Goal: Task Accomplishment & Management: Use online tool/utility

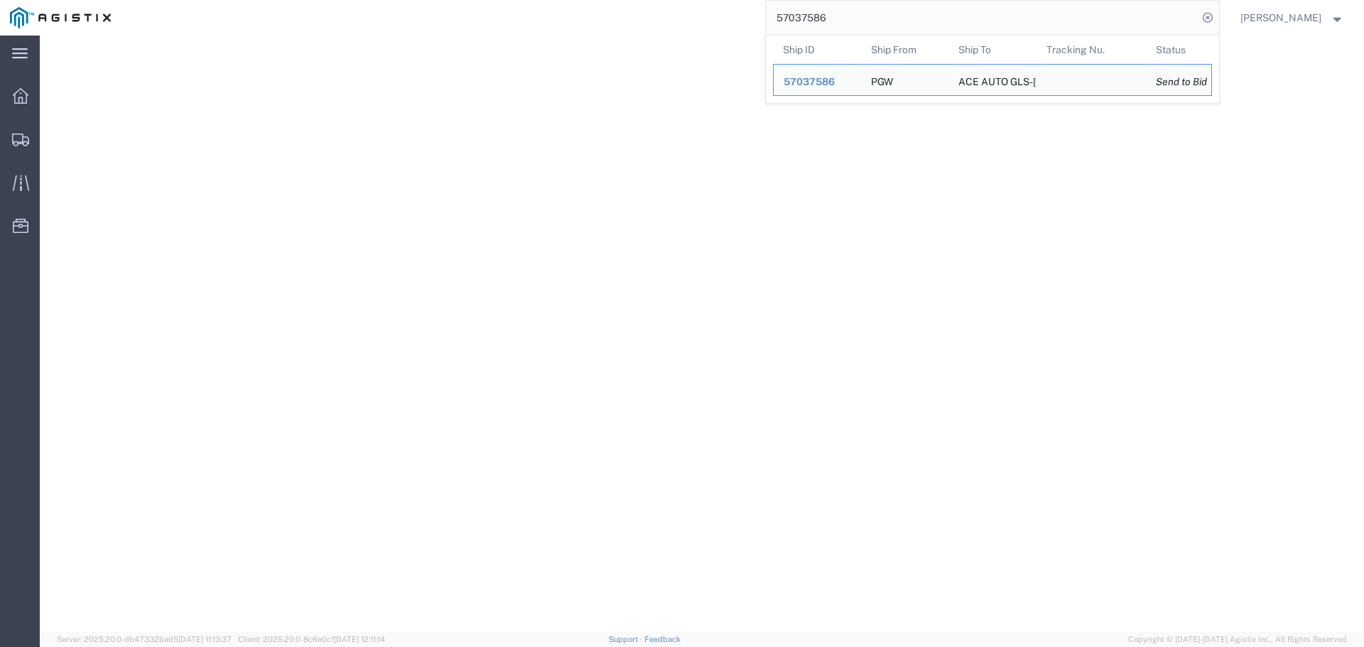
click at [838, 22] on input "57037586" at bounding box center [982, 18] width 432 height 34
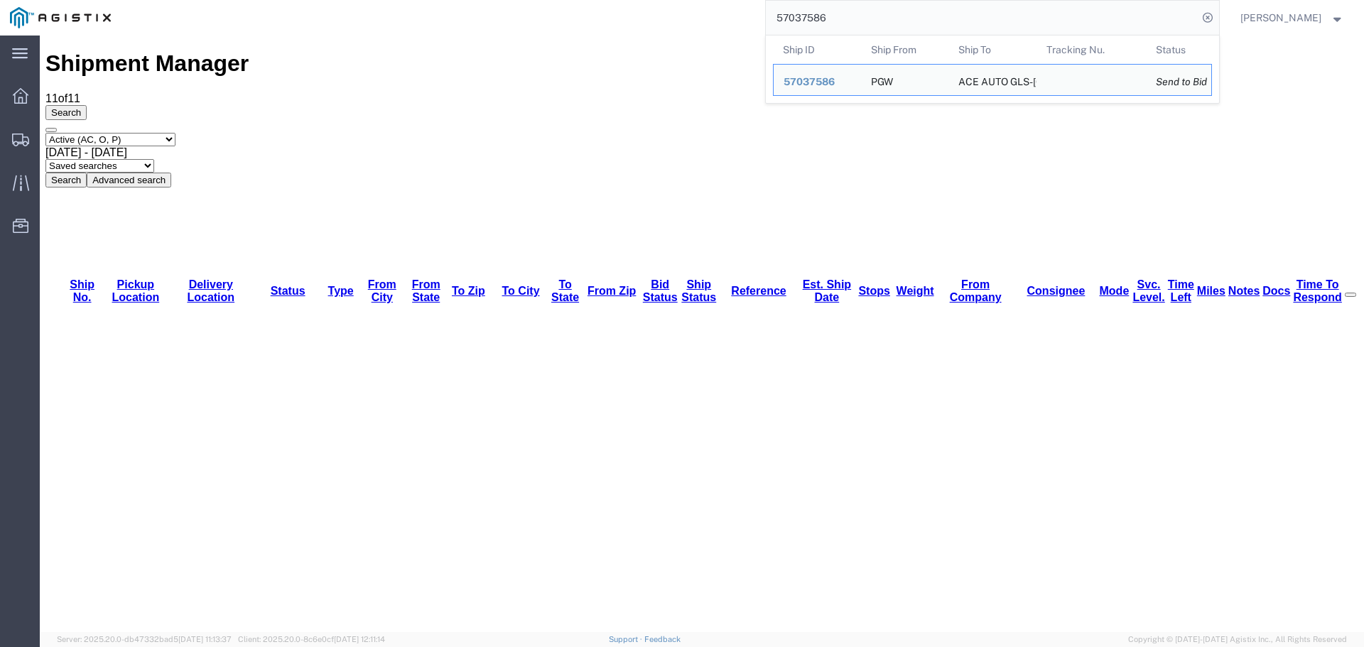
click at [838, 22] on input "57037586" at bounding box center [982, 18] width 432 height 34
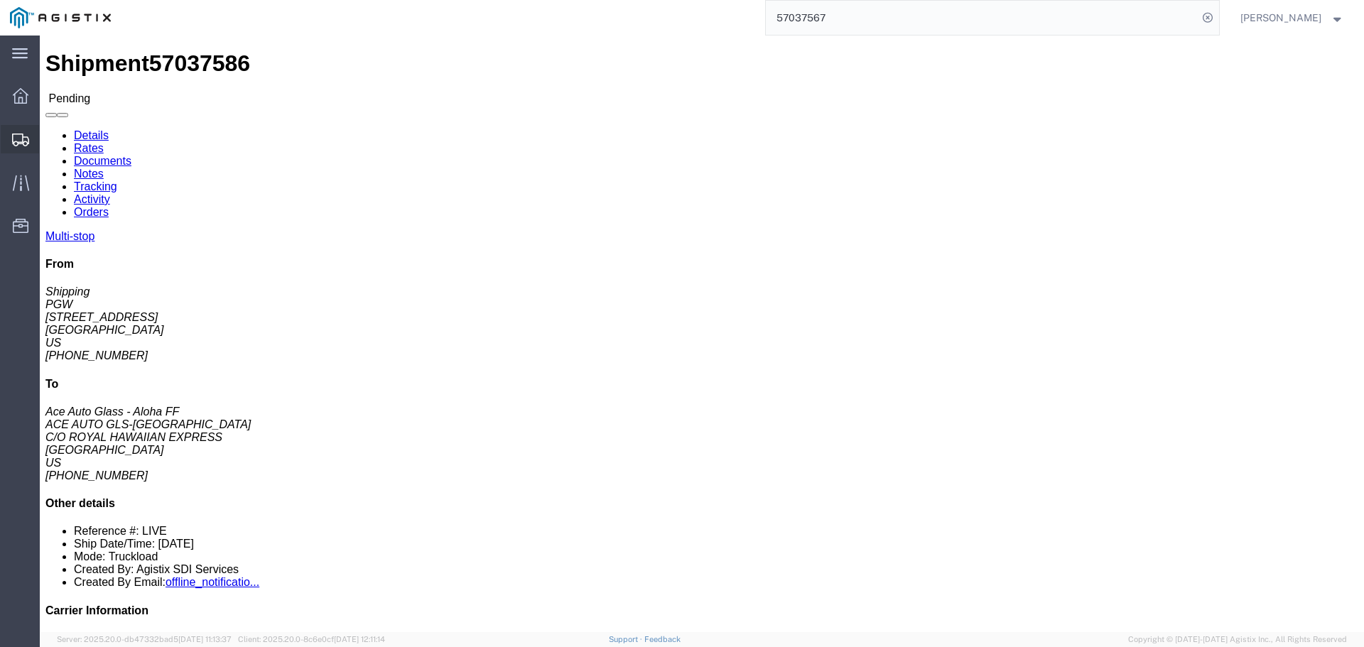
click at [23, 143] on icon at bounding box center [20, 140] width 17 height 13
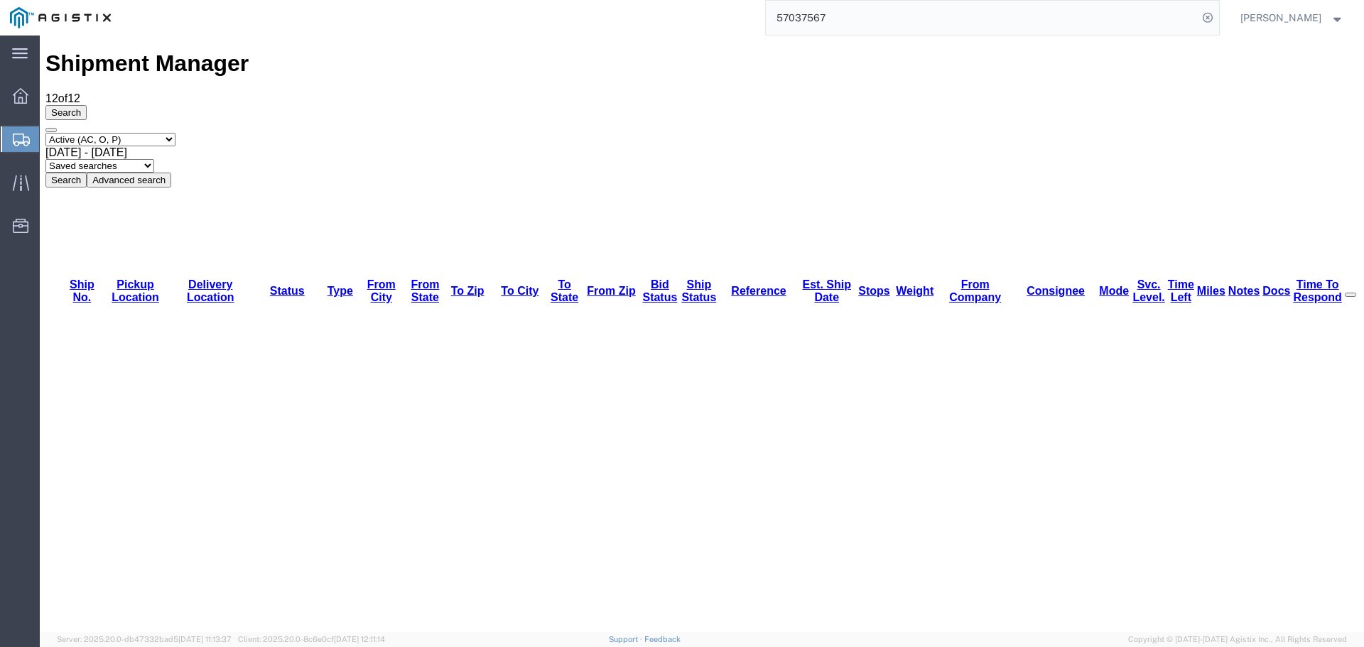
click at [916, 24] on input "57037567" at bounding box center [982, 18] width 432 height 34
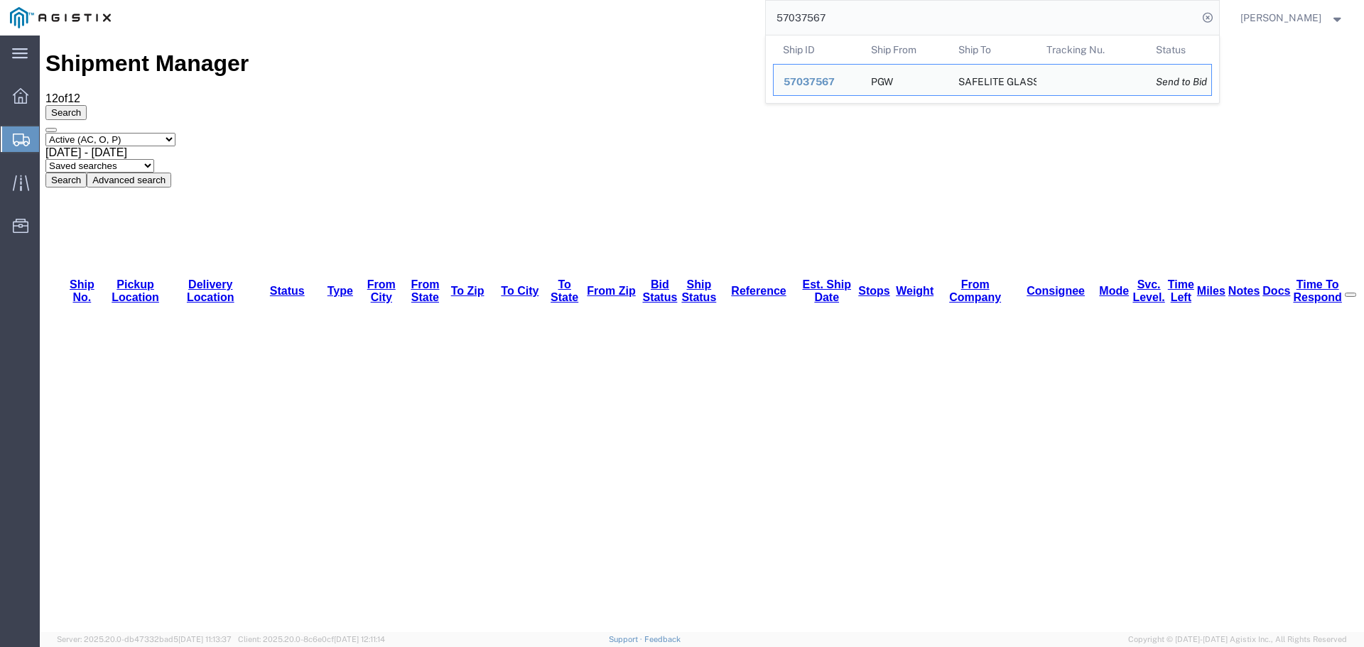
click at [916, 24] on input "57037567" at bounding box center [982, 18] width 432 height 34
paste input "86"
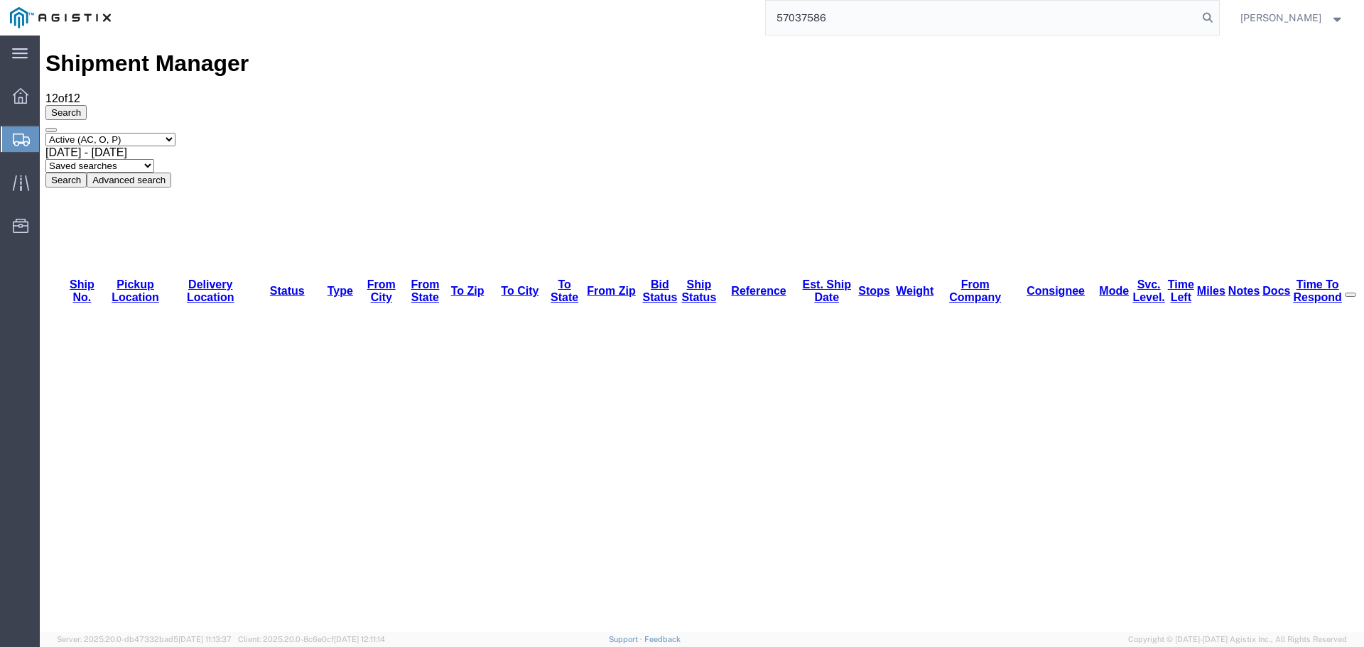
type input "57037586"
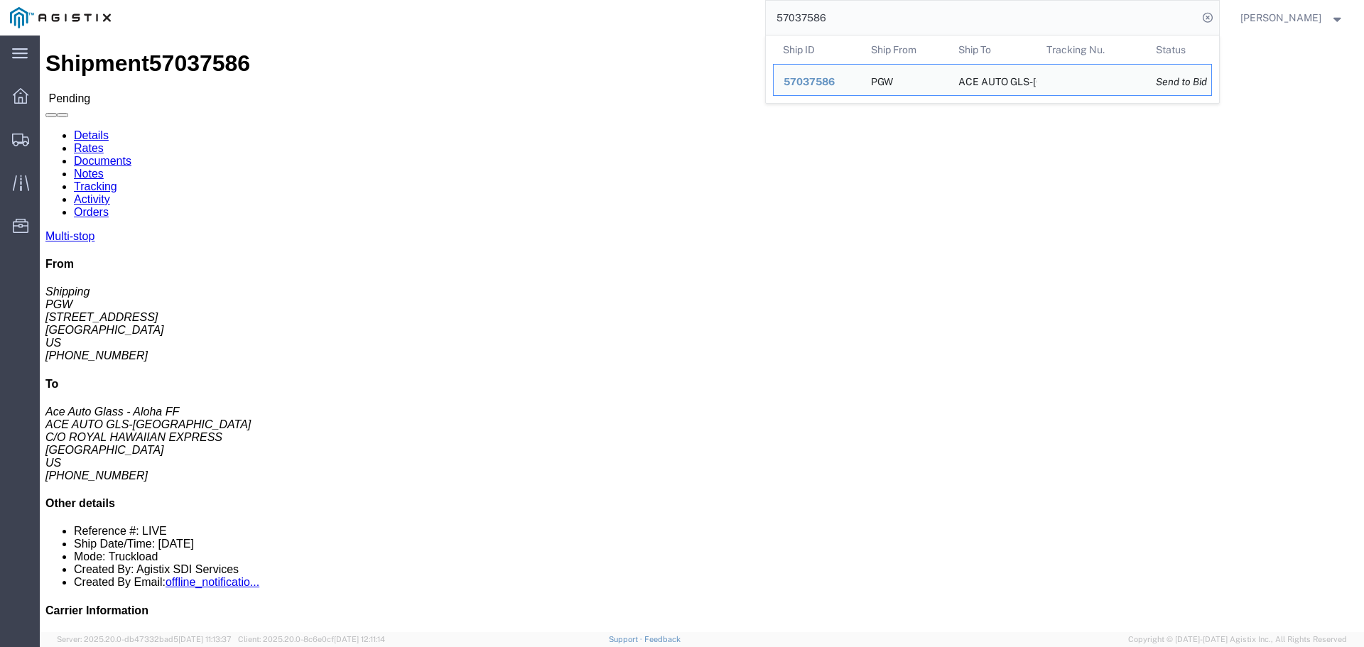
click button "Enter / Modify Bid"
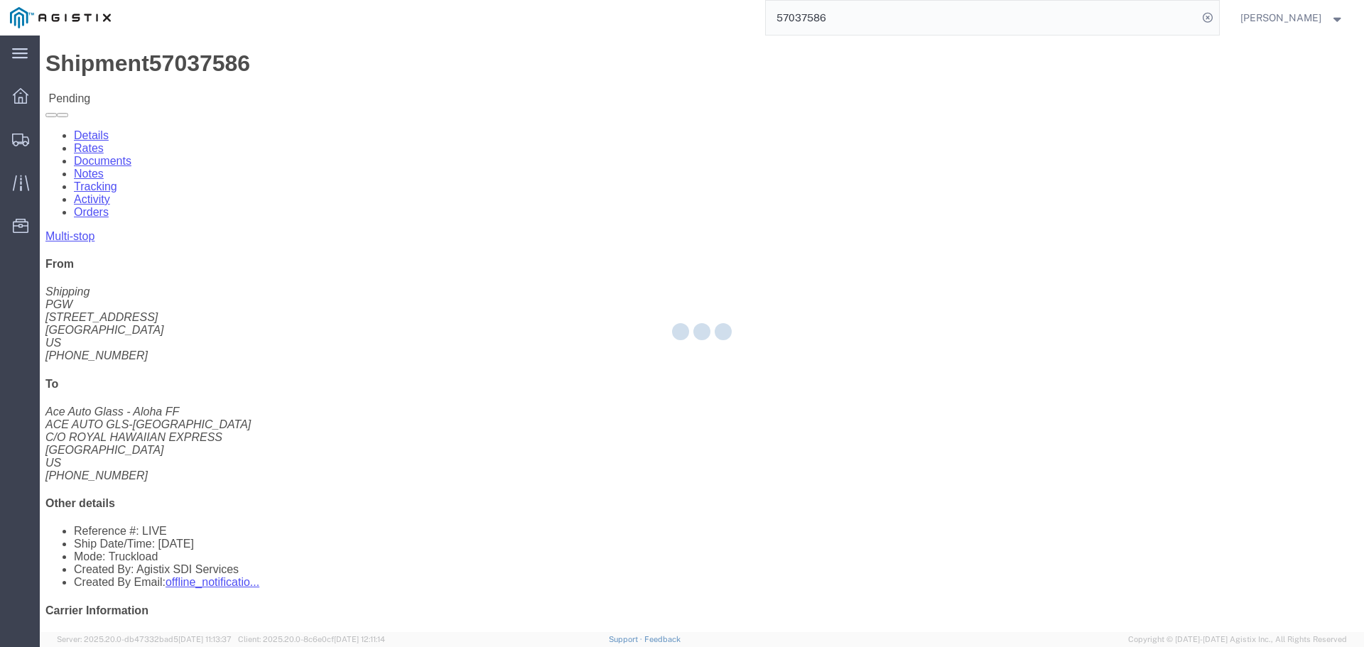
select select "4512"
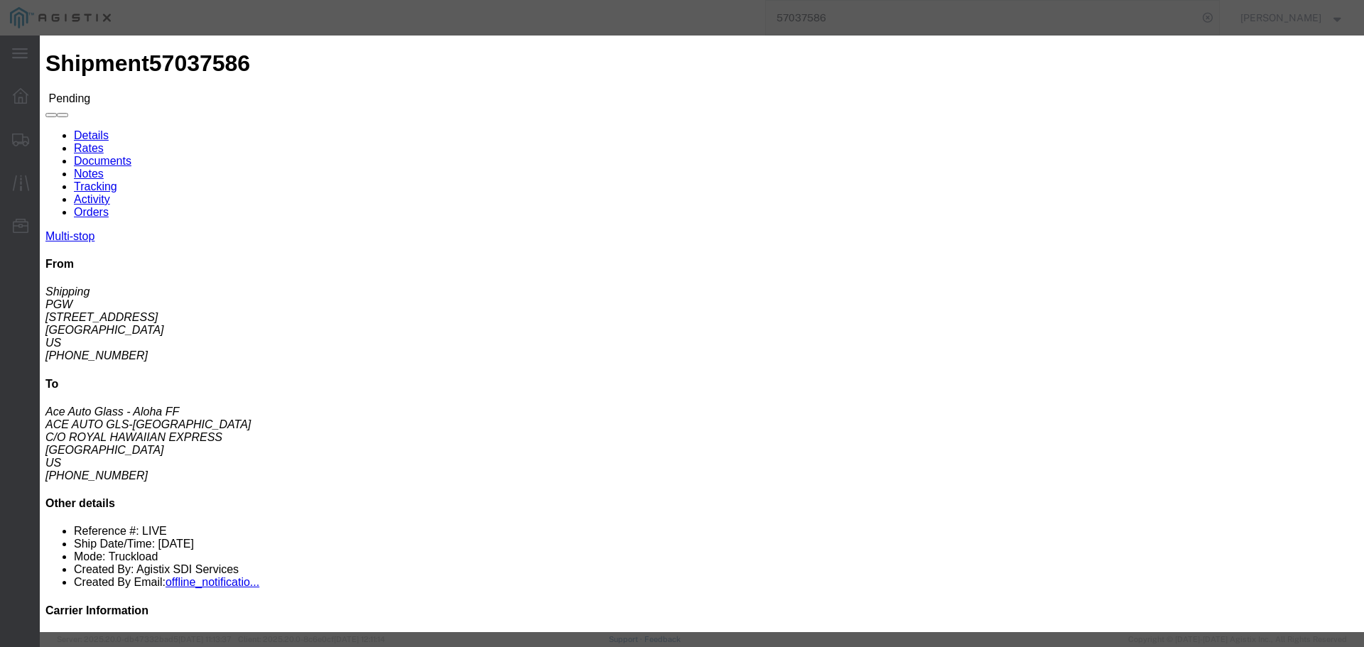
click button "Close"
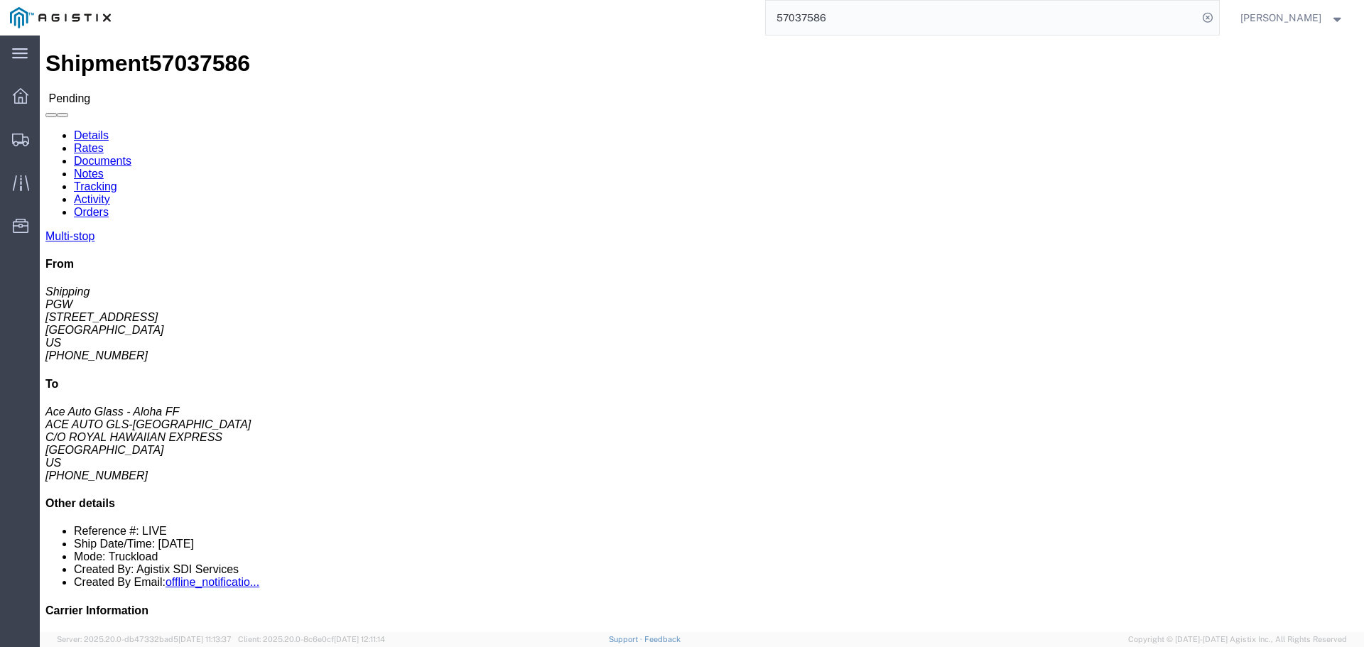
click link "Rates"
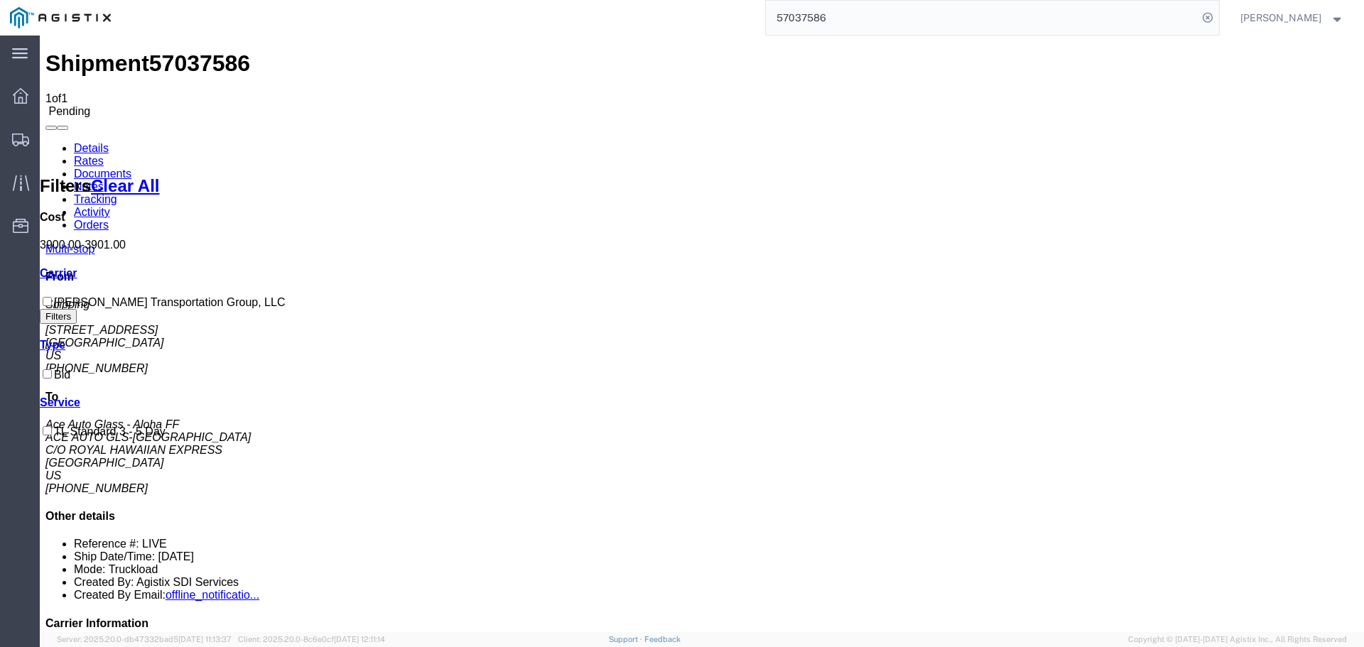
click at [95, 142] on link "Details" at bounding box center [91, 148] width 35 height 12
